Goal: Information Seeking & Learning: Learn about a topic

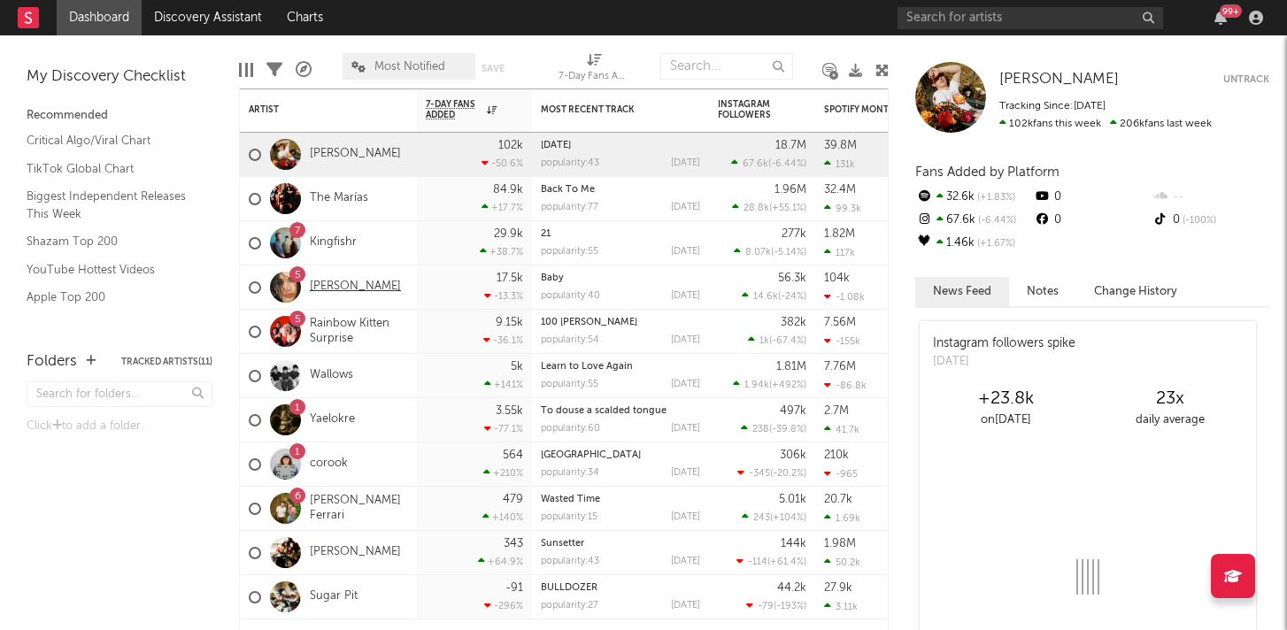
click at [333, 287] on link "[PERSON_NAME]" at bounding box center [355, 287] width 91 height 15
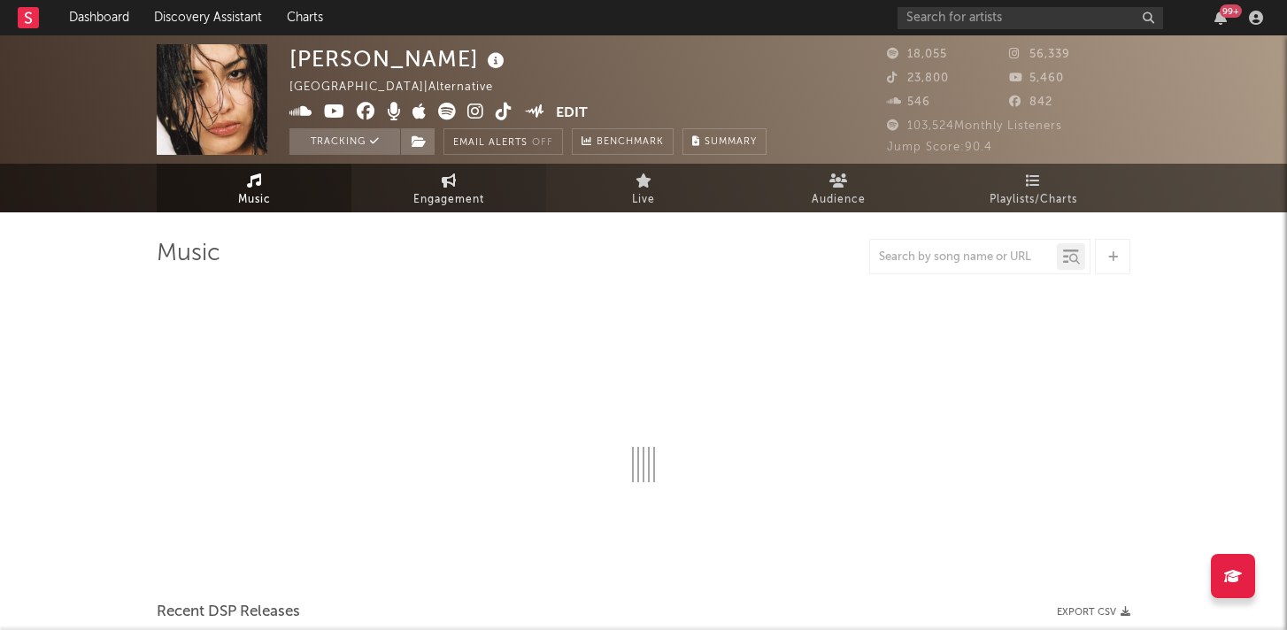
click at [444, 203] on span "Engagement" at bounding box center [448, 199] width 71 height 21
select select "1w"
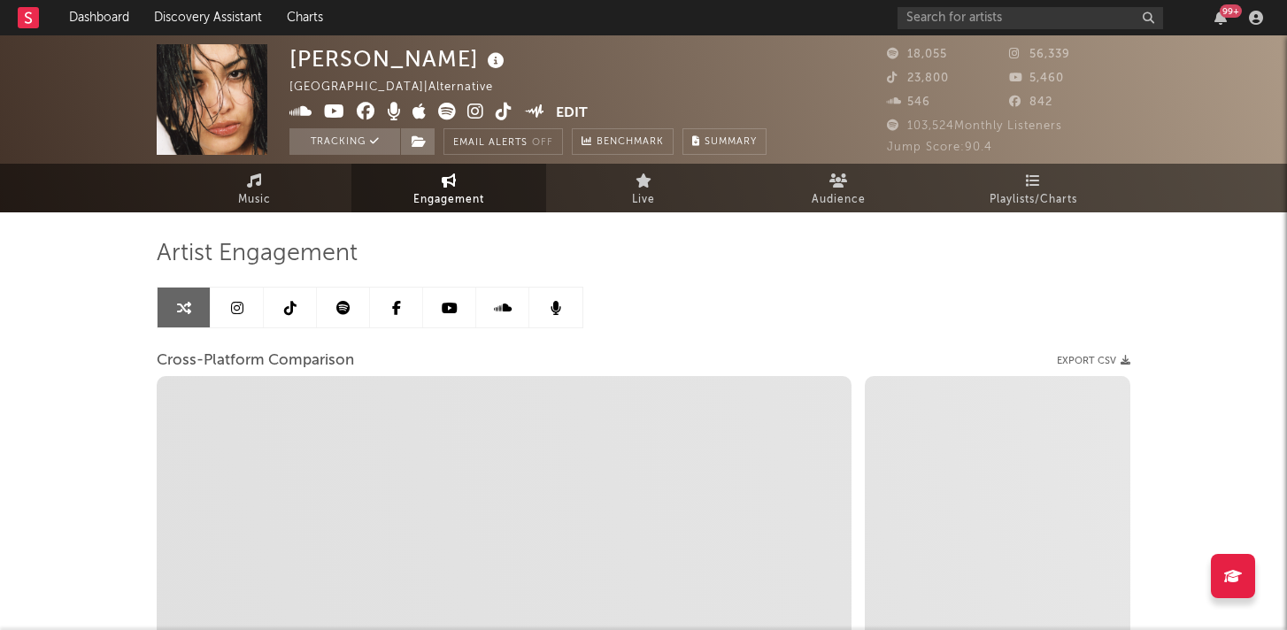
click at [444, 200] on span "Engagement" at bounding box center [448, 199] width 71 height 21
click at [226, 308] on link at bounding box center [237, 308] width 53 height 40
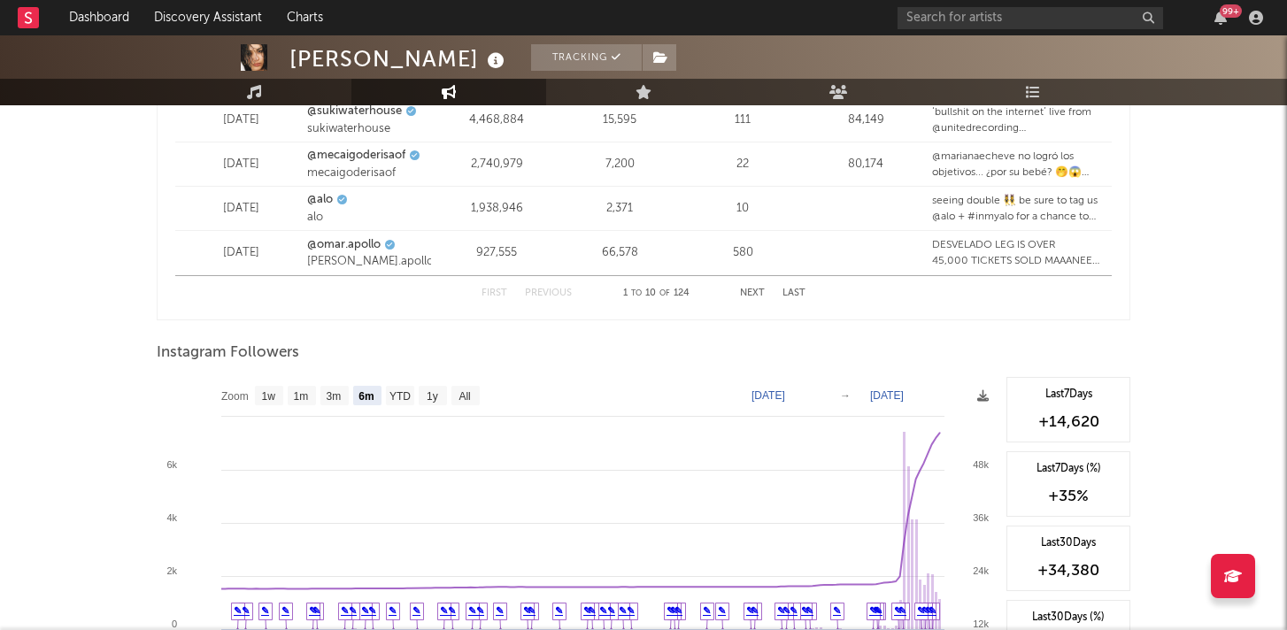
scroll to position [2484, 0]
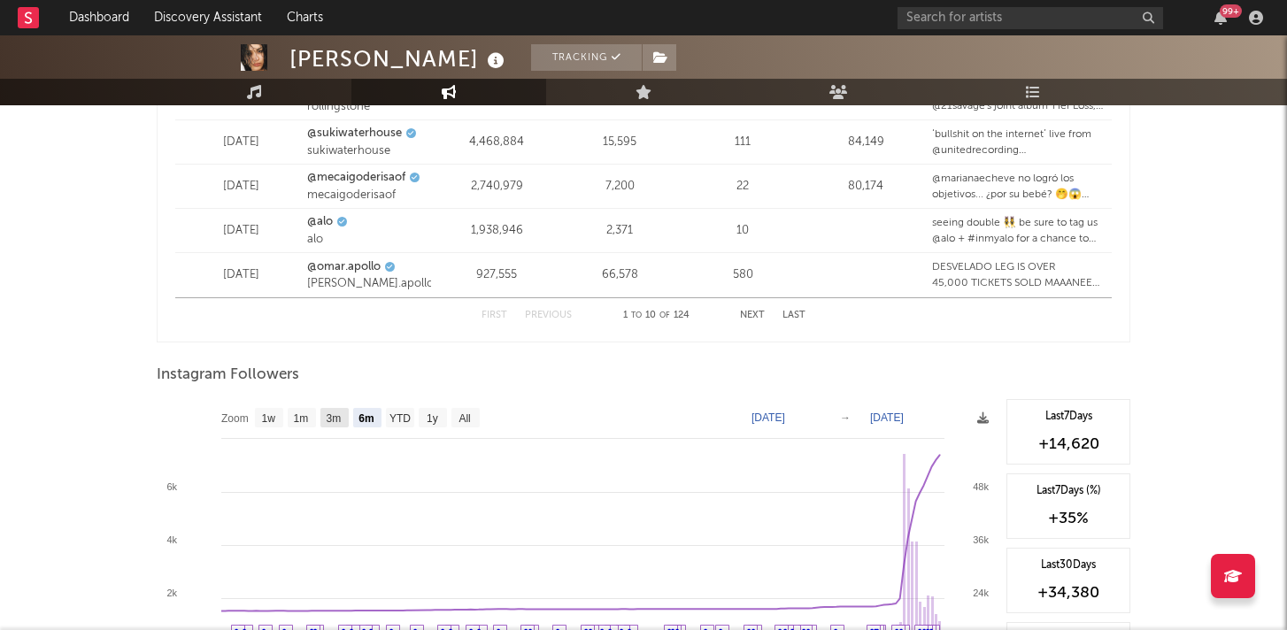
click at [321, 418] on rect at bounding box center [334, 417] width 28 height 19
select select "3m"
type input "[DATE]"
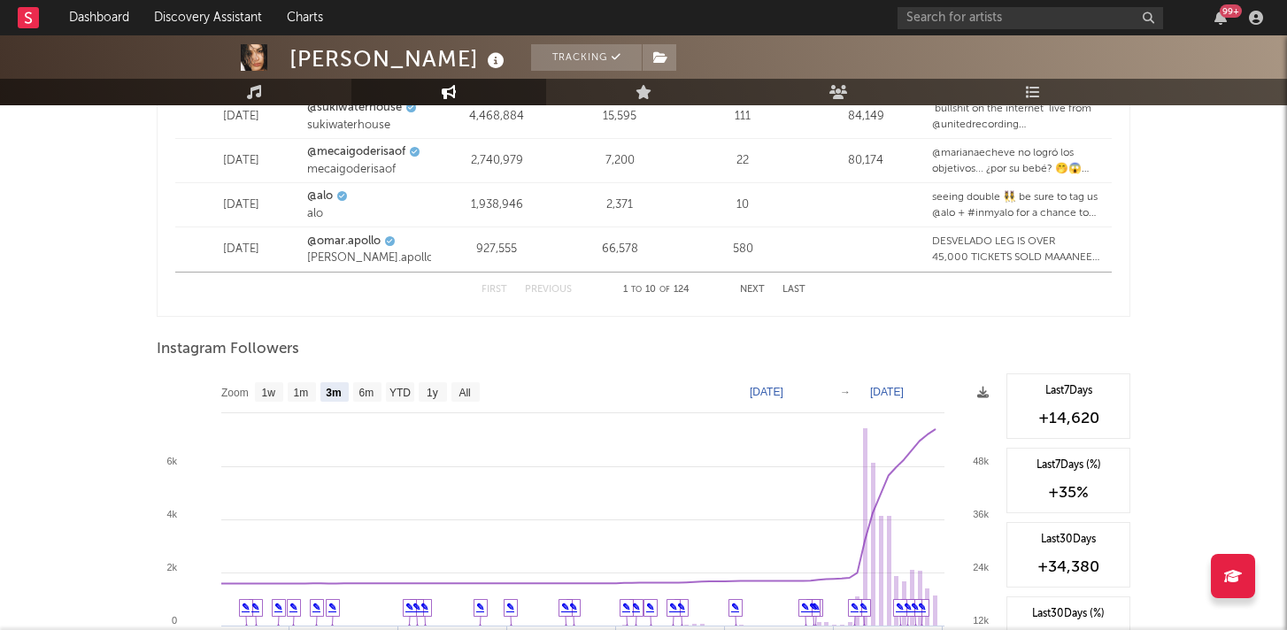
scroll to position [2731, 0]
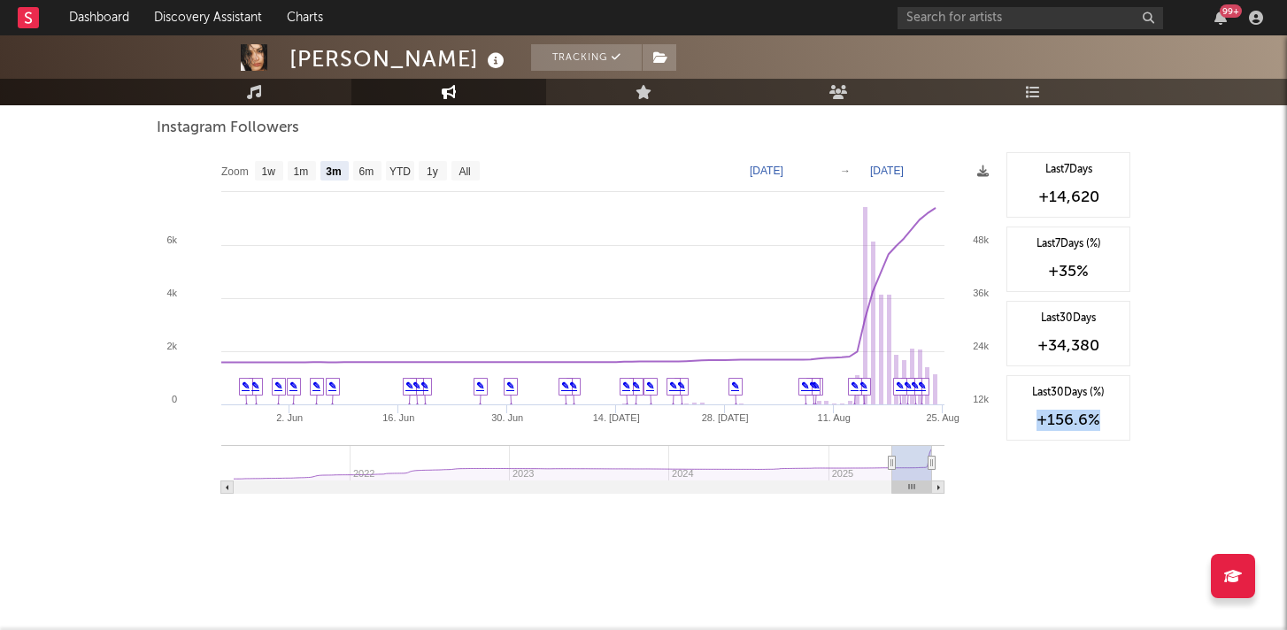
drag, startPoint x: 1035, startPoint y: 412, endPoint x: 1106, endPoint y: 424, distance: 71.9
click at [1106, 424] on div "+156.6 %" at bounding box center [1068, 420] width 104 height 21
copy div "+156.6 %"
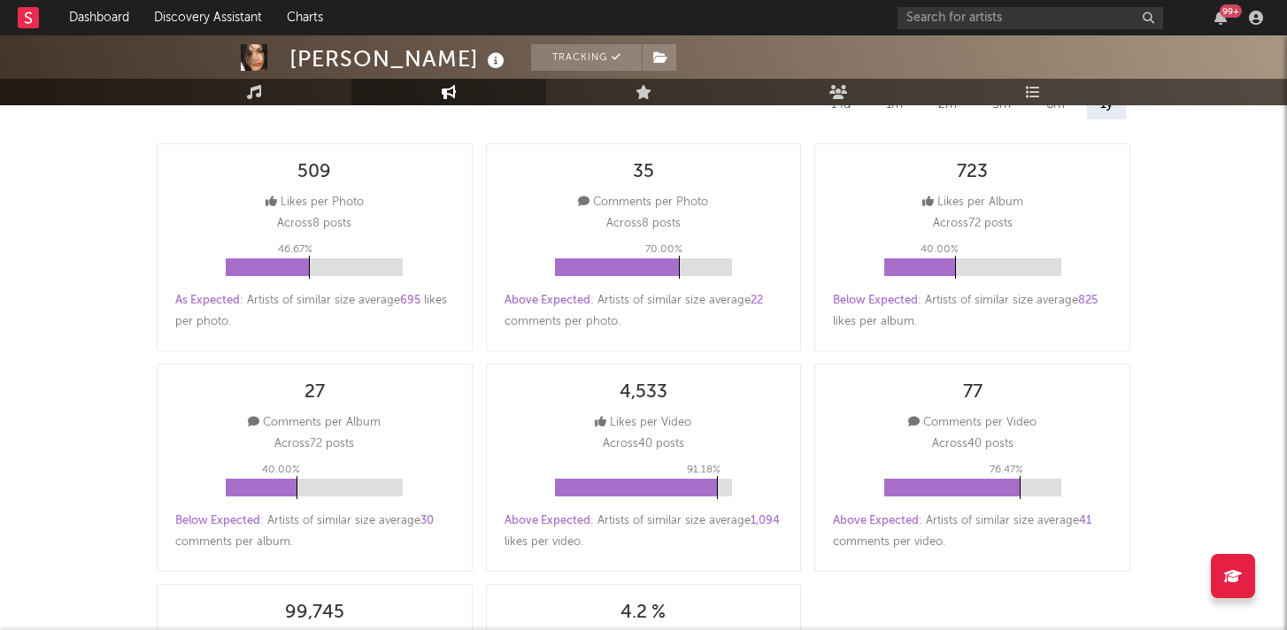
scroll to position [0, 0]
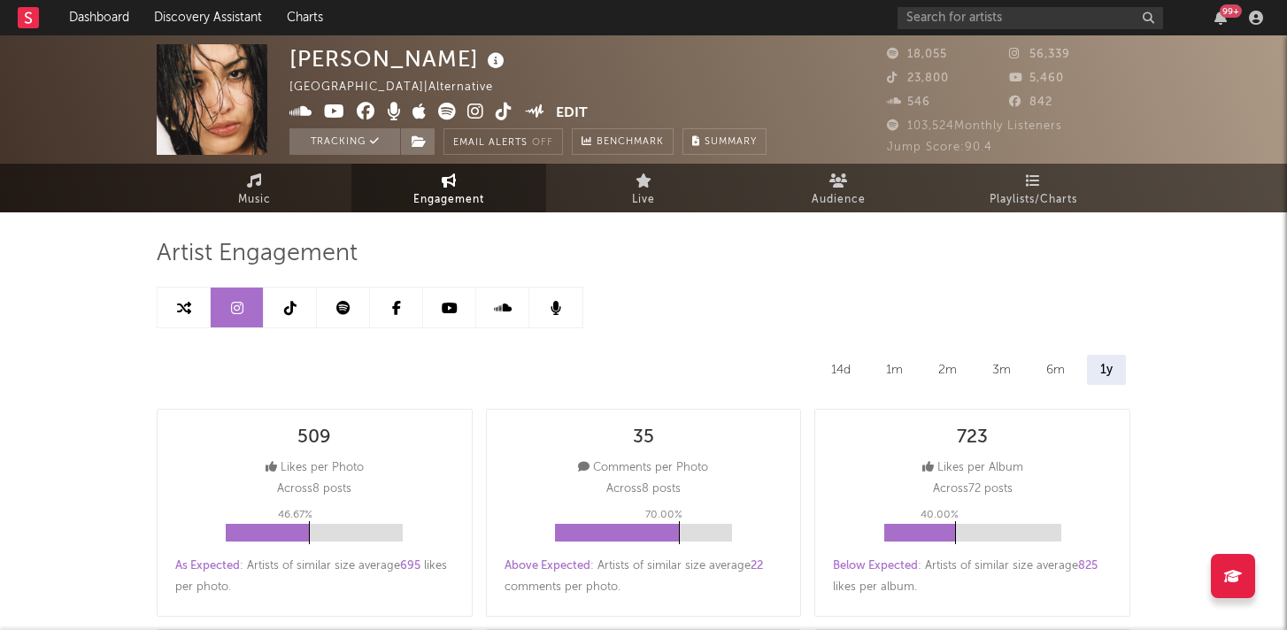
click at [293, 312] on icon at bounding box center [290, 308] width 12 height 14
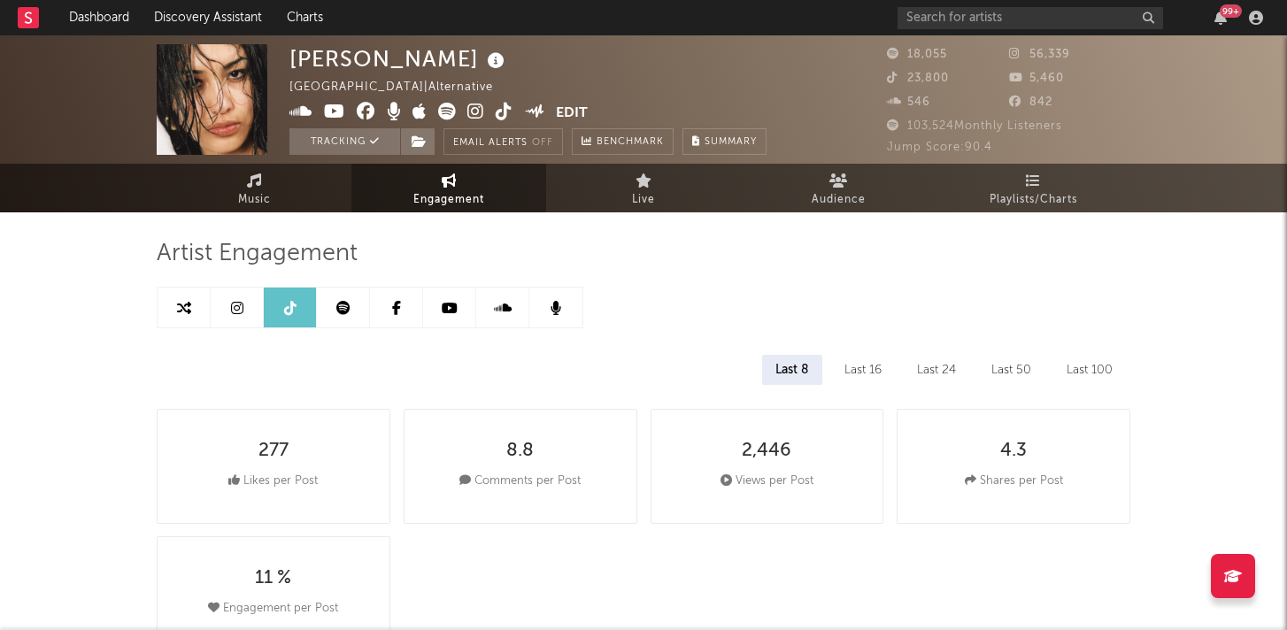
select select "6m"
click at [340, 315] on link at bounding box center [343, 308] width 53 height 40
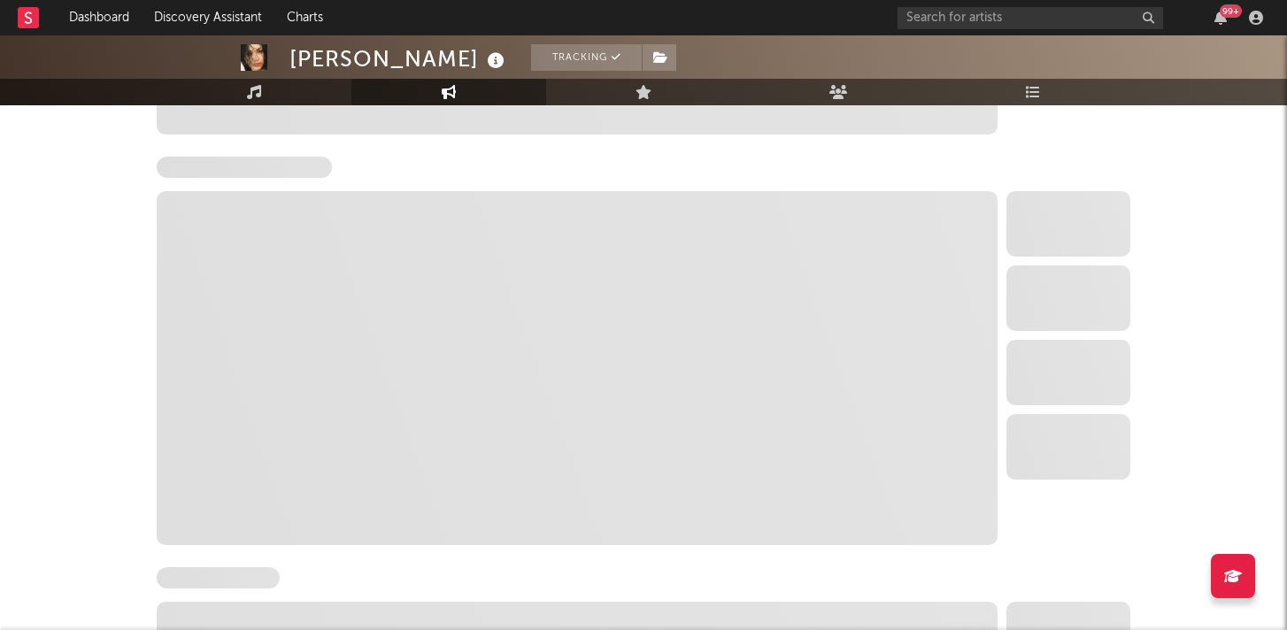
scroll to position [960, 0]
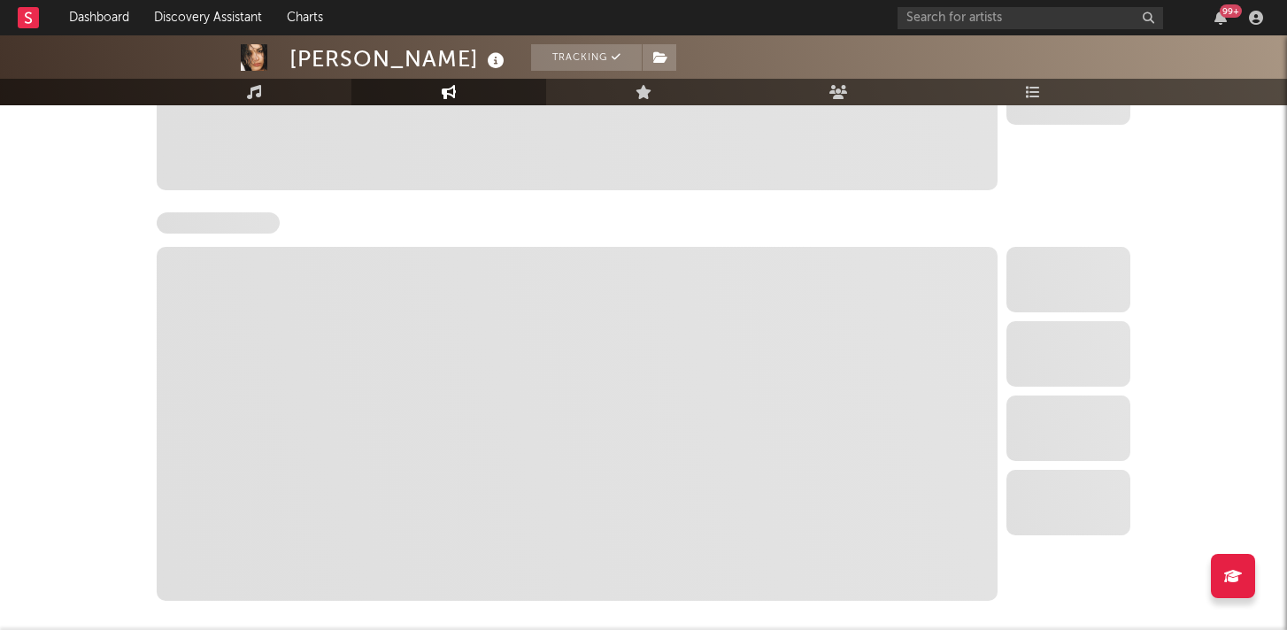
select select "6m"
select select "1w"
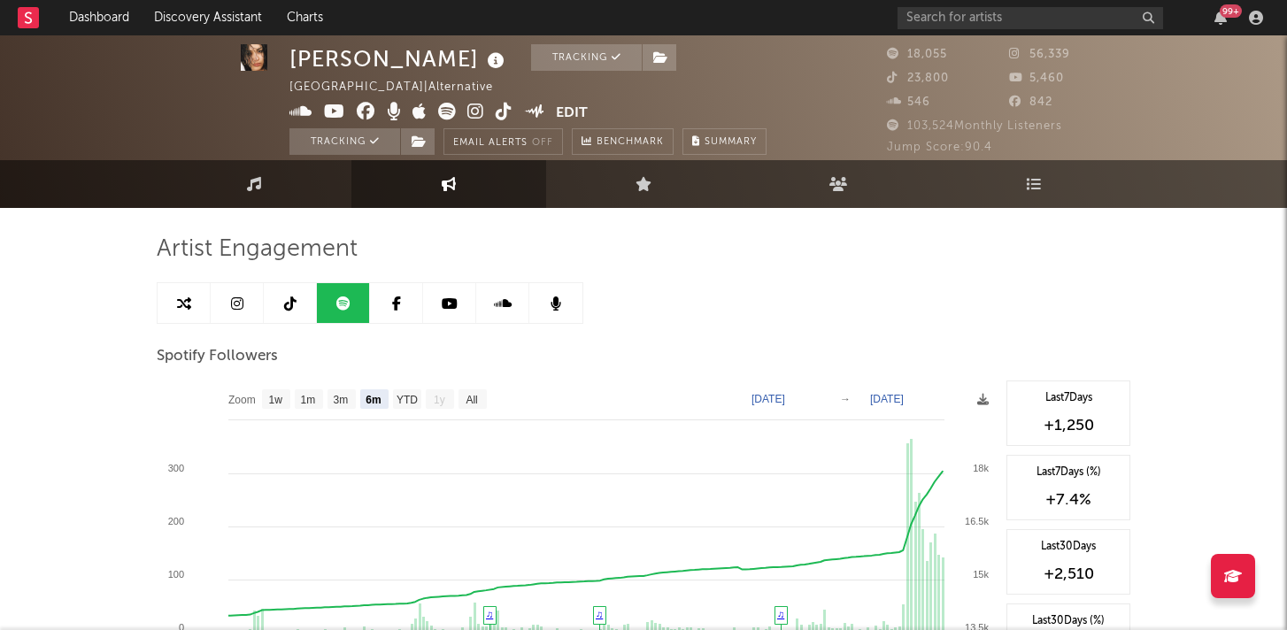
scroll to position [6, 0]
